Goal: Find contact information: Find contact information

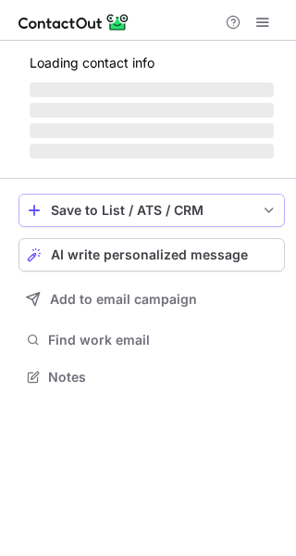
scroll to position [9, 9]
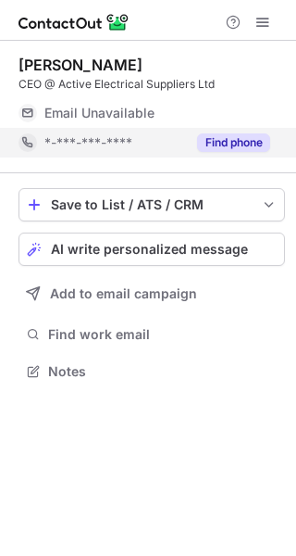
click at [239, 148] on button "Find phone" at bounding box center [233, 142] width 73 height 19
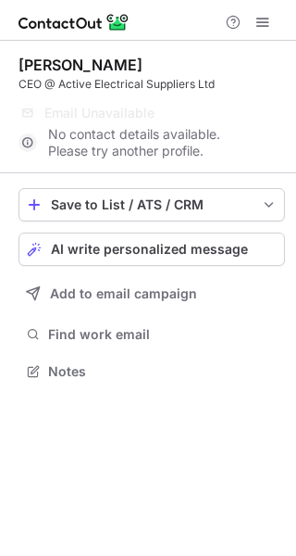
click at [264, 16] on div "Phone number for this profile is not available Try another profile" at bounding box center [148, 81] width 296 height 137
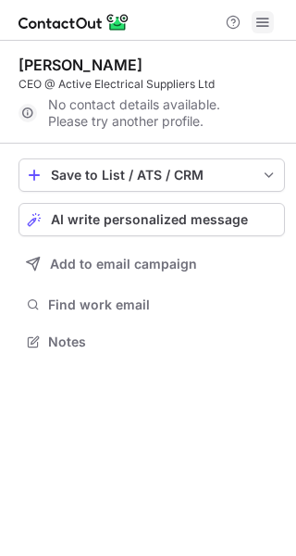
click at [256, 20] on span at bounding box center [263, 22] width 15 height 15
